Goal: Transaction & Acquisition: Book appointment/travel/reservation

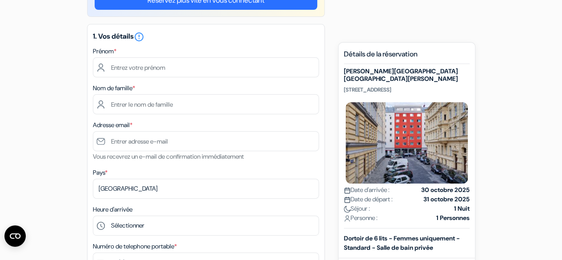
scroll to position [64, 0]
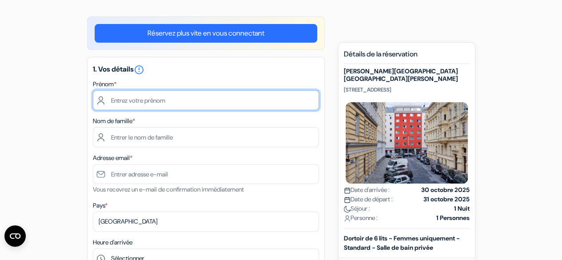
click at [124, 95] on input "text" at bounding box center [206, 100] width 226 height 20
type input "Suzanne"
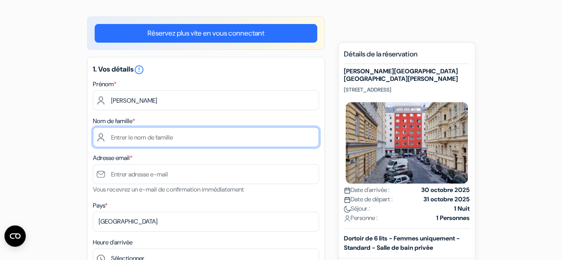
type input "BRETON"
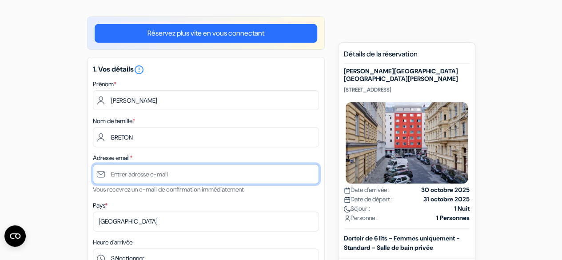
type input "[EMAIL_ADDRESS][DOMAIN_NAME]"
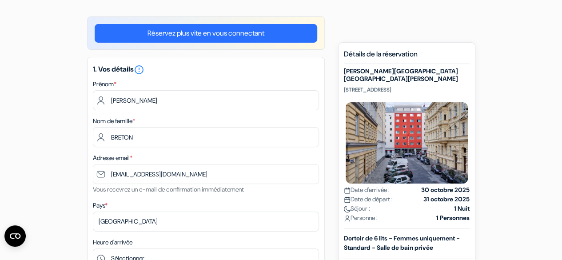
type input "0780320449"
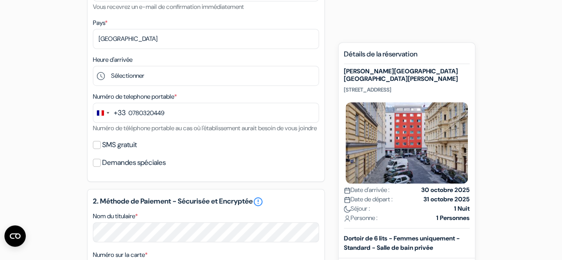
scroll to position [267, 0]
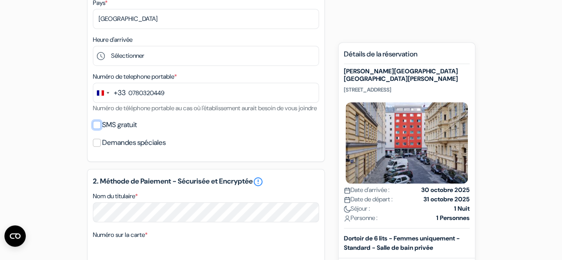
click at [96, 129] on input "SMS gratuit" at bounding box center [97, 125] width 8 height 8
checkbox input "true"
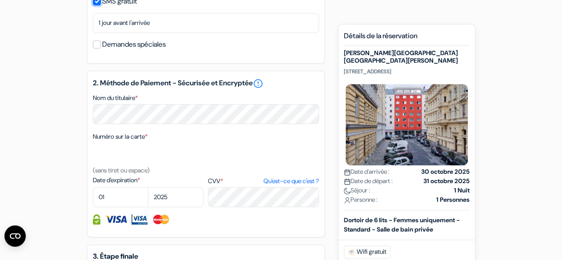
scroll to position [395, 0]
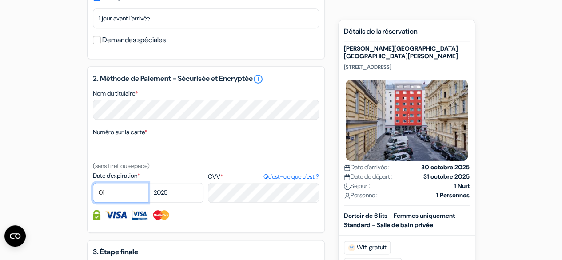
click at [120, 202] on select "01 02 03 04 05 06 07 08 09 10 11 12" at bounding box center [120, 192] width 55 height 20
select select "10"
click at [93, 195] on select "01 02 03 04 05 06 07 08 09 10 11 12" at bounding box center [120, 192] width 55 height 20
click at [165, 202] on select "2025 2026 2027 2028 2029 2030 2031 2032 2033 2034 2035 2036 2037 2038 2039 2040…" at bounding box center [175, 192] width 55 height 20
select select "2026"
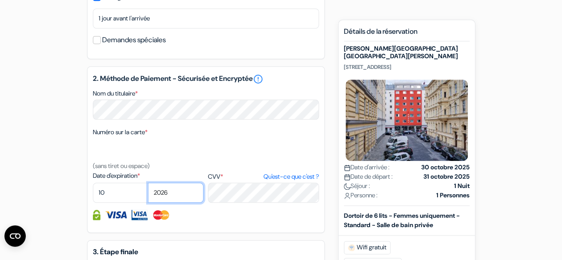
click at [148, 195] on select "2025 2026 2027 2028 2029 2030 2031 2032 2033 2034 2035 2036 2037 2038 2039 2040…" at bounding box center [175, 192] width 55 height 20
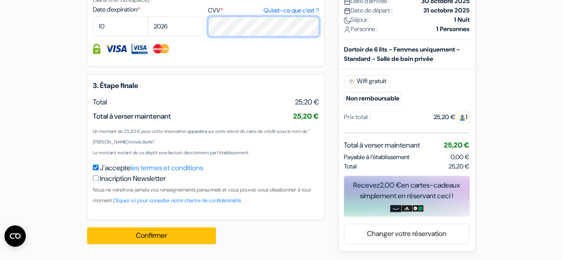
scroll to position [573, 0]
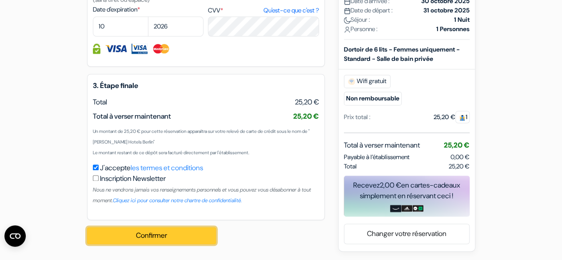
click at [166, 235] on button "Confirmer Loading..." at bounding box center [151, 235] width 129 height 17
